Goal: Task Accomplishment & Management: Manage account settings

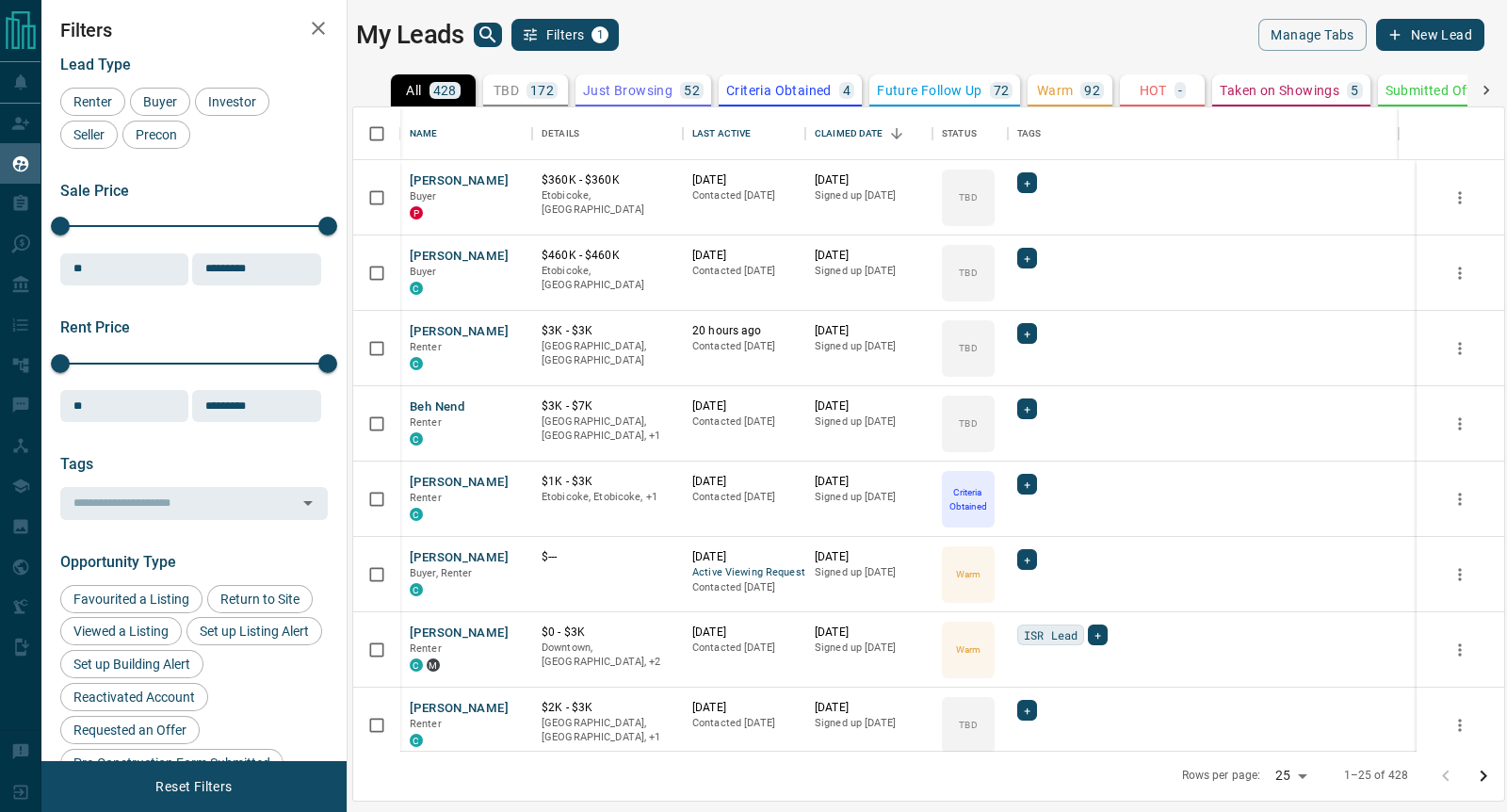
scroll to position [625, 1133]
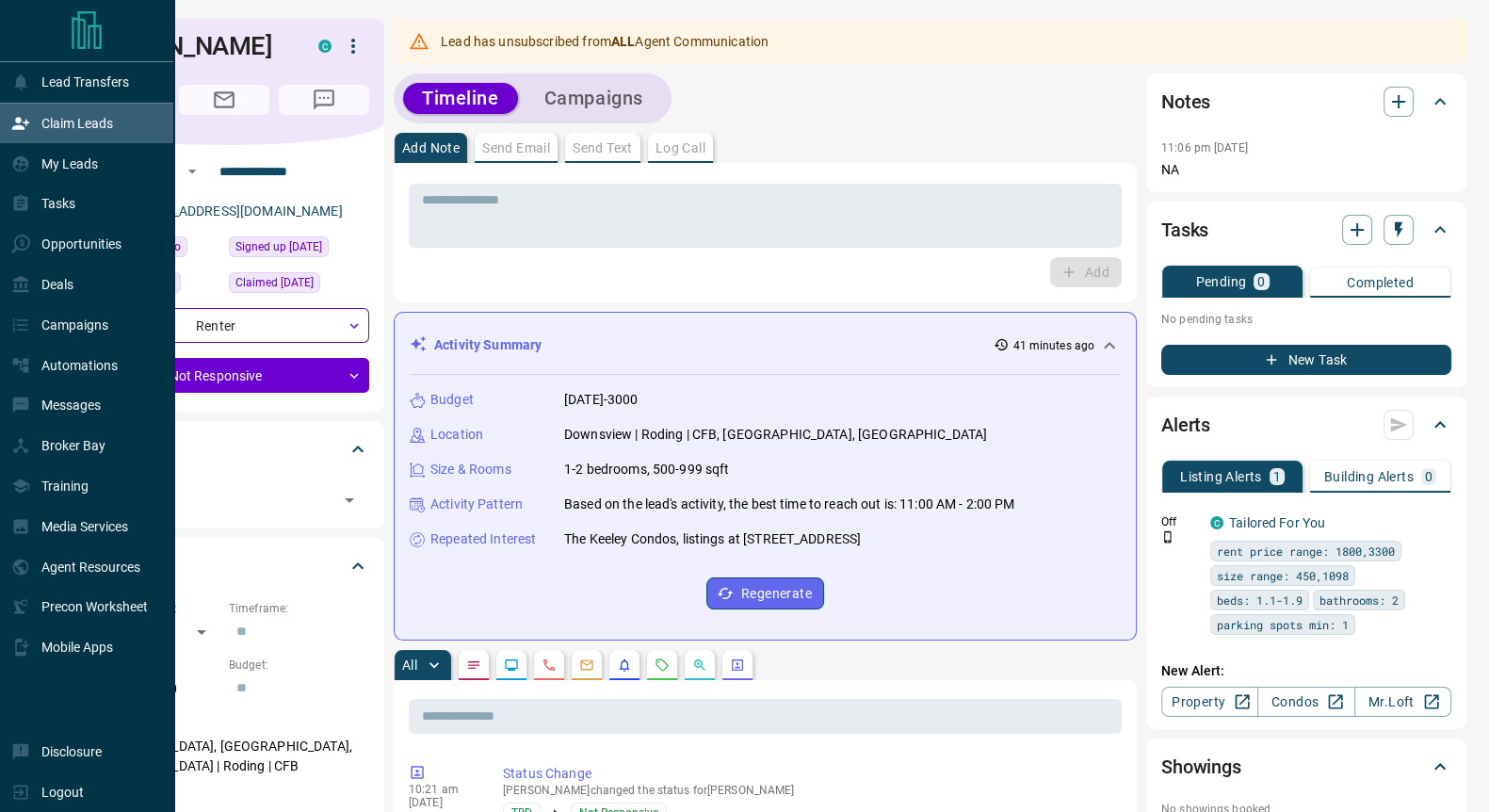
click at [66, 131] on p "Claim Leads" at bounding box center [77, 124] width 71 height 15
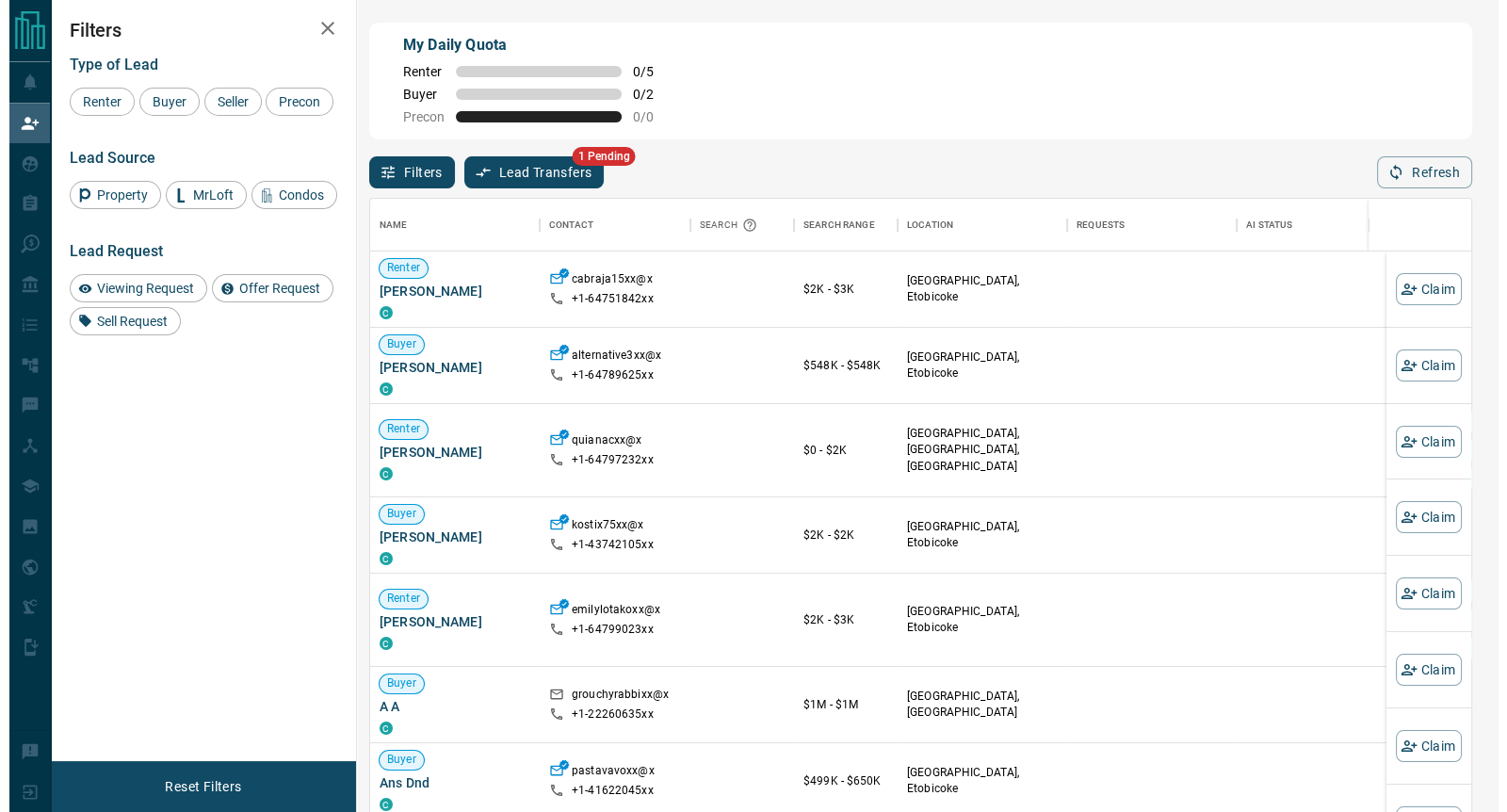
scroll to position [601, 1083]
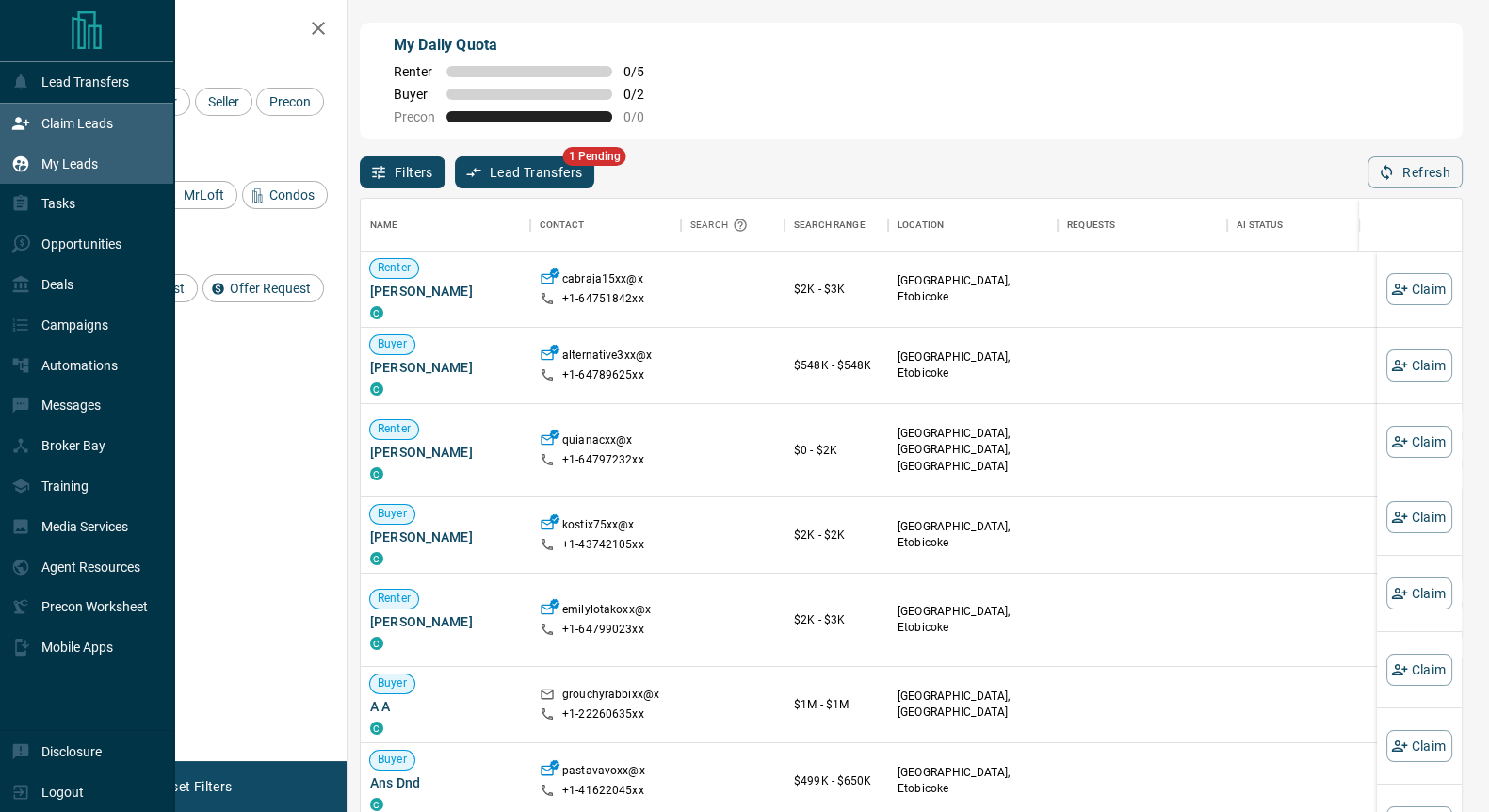
click at [64, 161] on p "My Leads" at bounding box center [70, 164] width 57 height 15
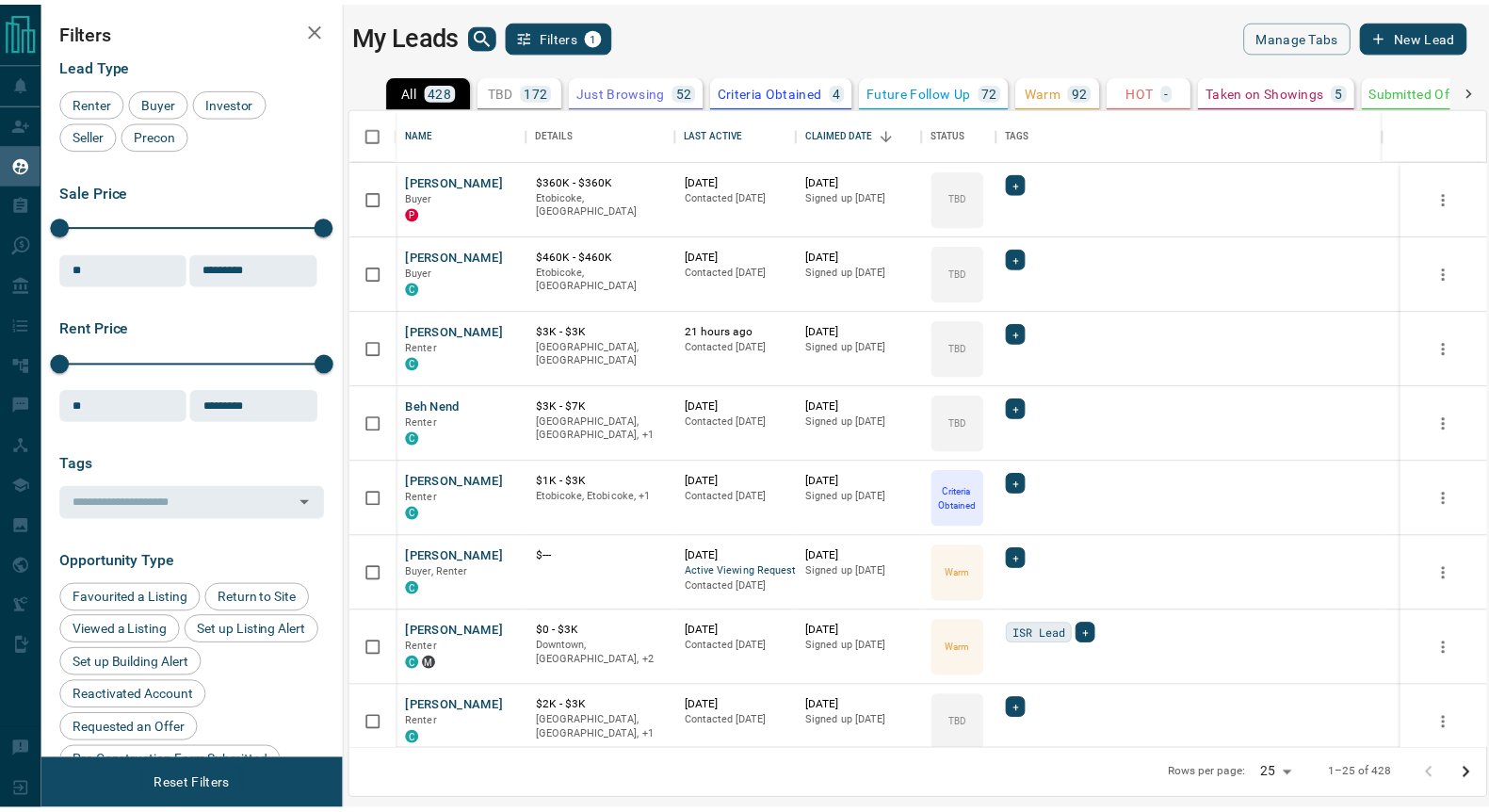
scroll to position [625, 1133]
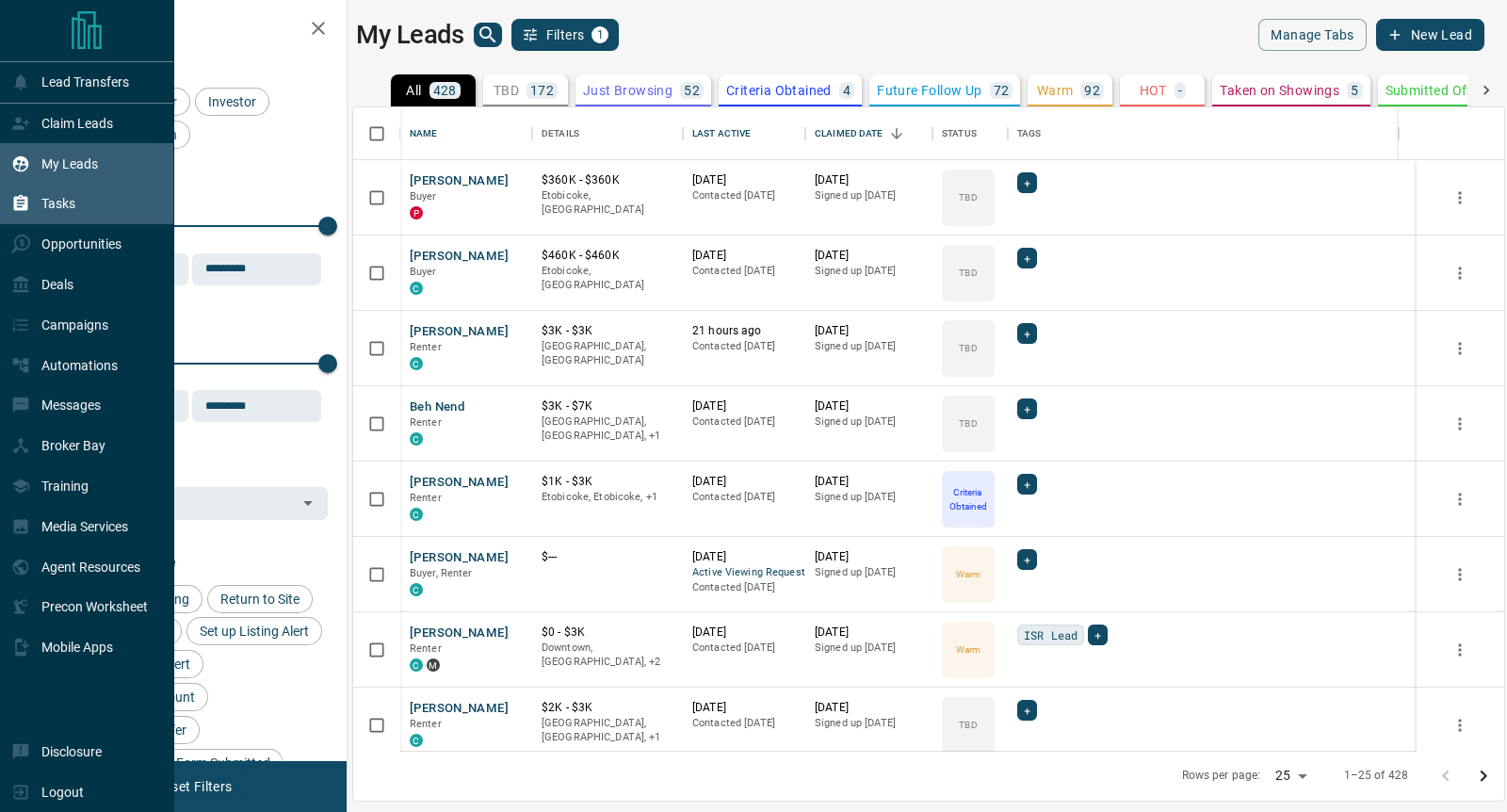
click at [62, 204] on p "Tasks" at bounding box center [58, 204] width 34 height 15
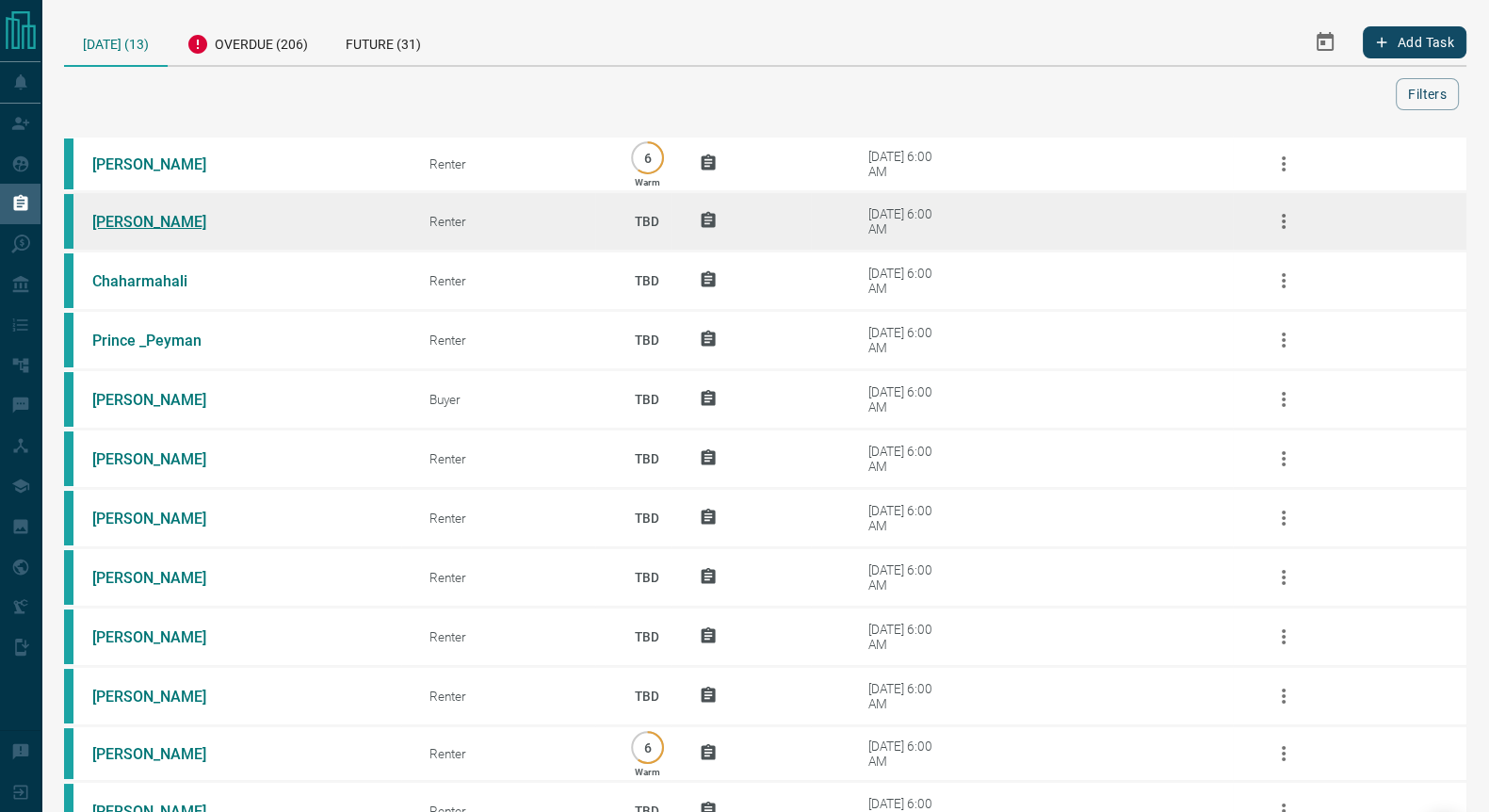
click at [147, 217] on link "[PERSON_NAME]" at bounding box center [163, 221] width 141 height 18
